Goal: Ask a question

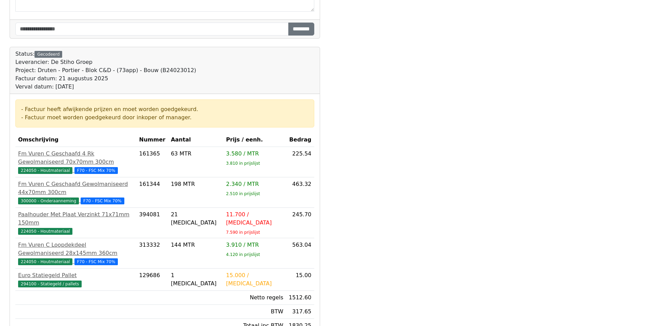
scroll to position [181, 0]
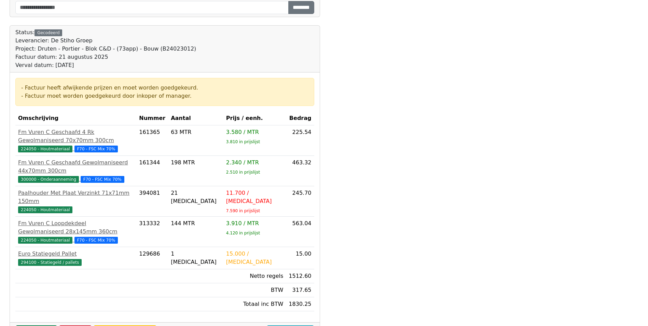
click at [289, 325] on link "Advies vragen" at bounding box center [290, 331] width 48 height 13
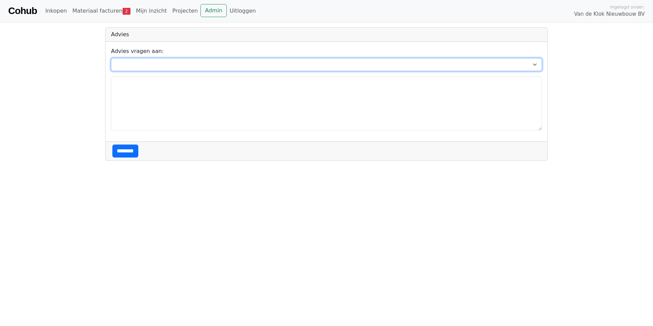
click at [139, 66] on select "**********" at bounding box center [326, 64] width 431 height 13
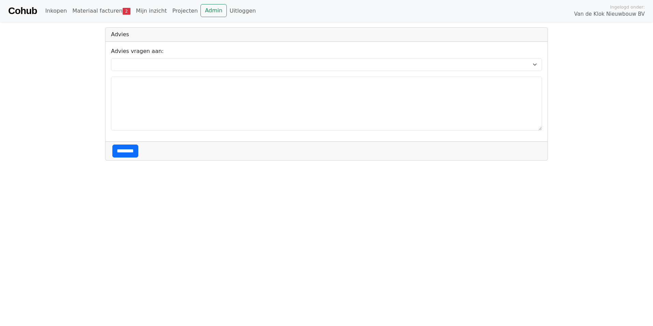
click at [30, 116] on body "**********" at bounding box center [326, 80] width 653 height 161
